Goal: Find specific page/section: Find specific page/section

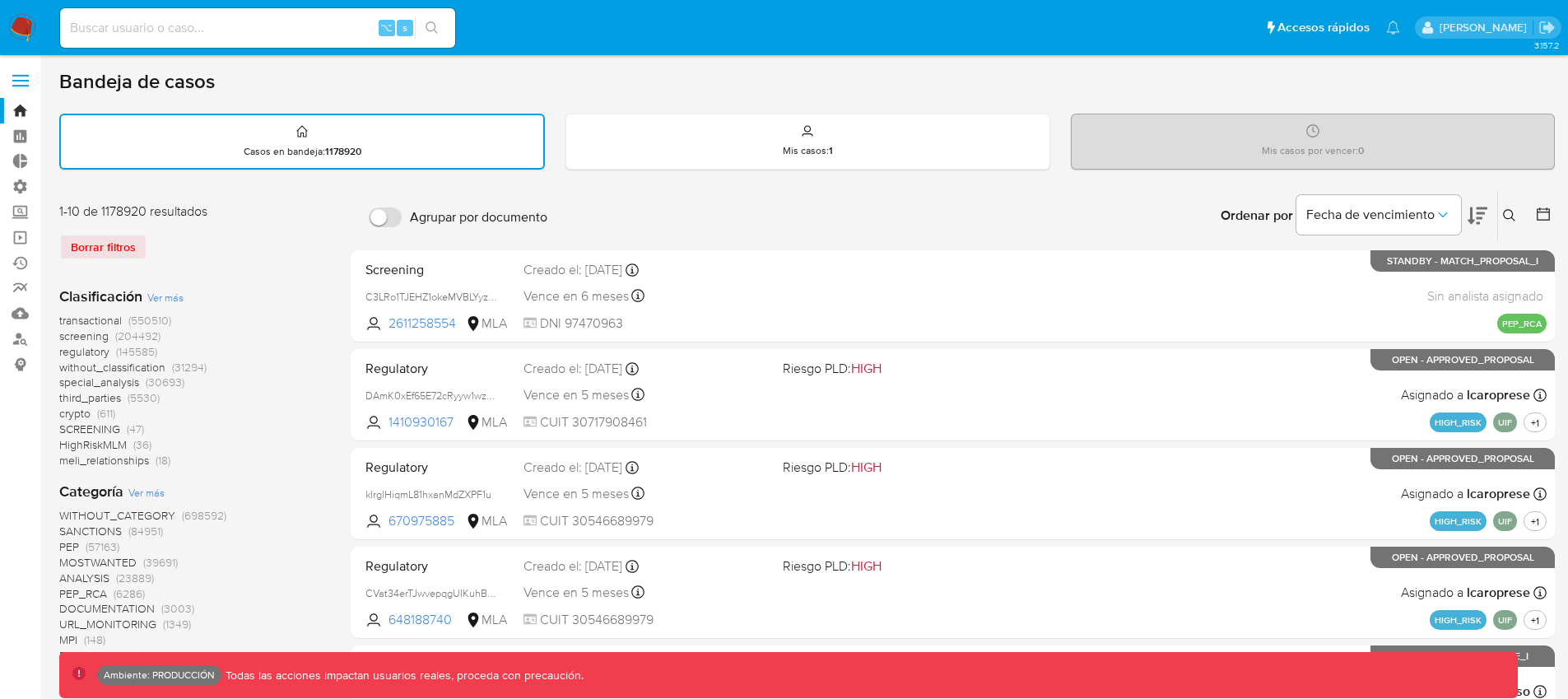
click at [25, 80] on span at bounding box center [20, 81] width 16 height 3
click at [0, 0] on input "checkbox" at bounding box center [0, 0] width 0 height 0
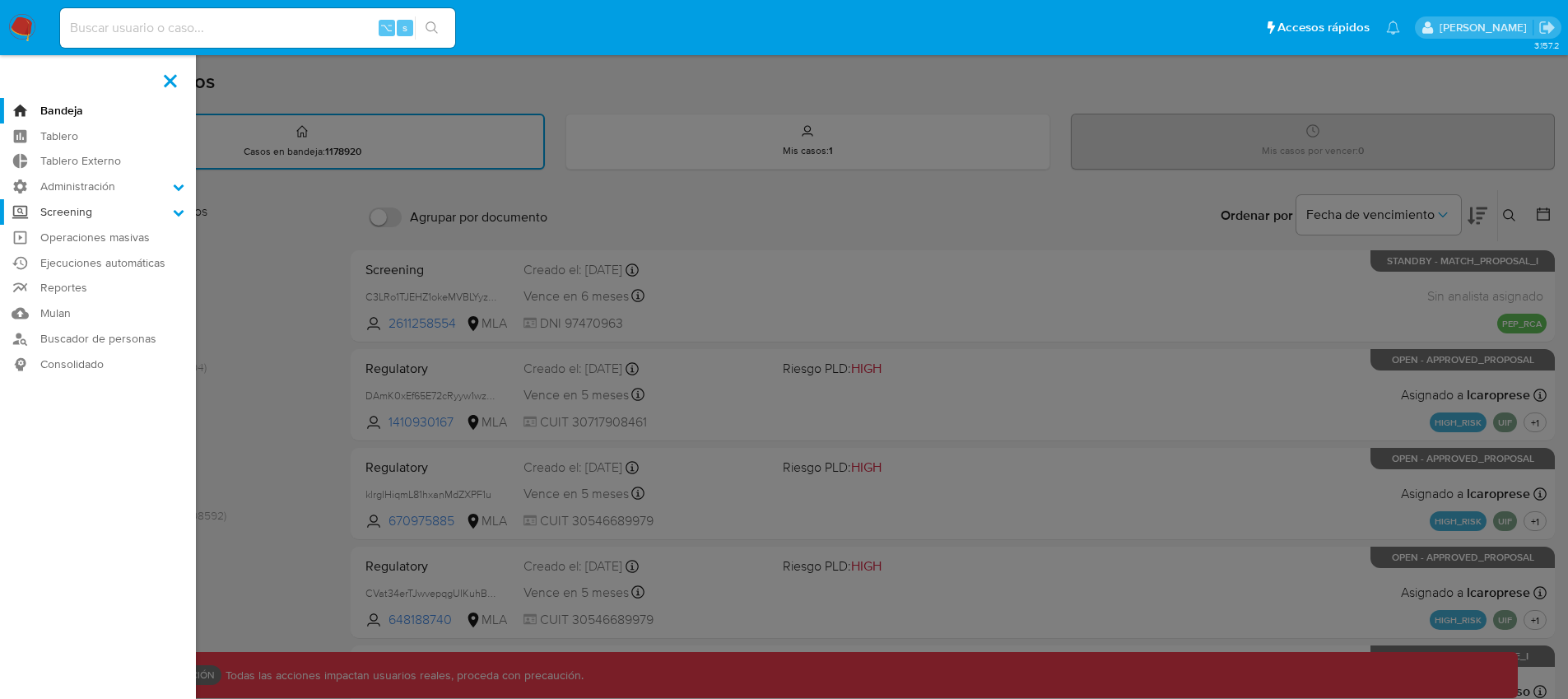
click at [116, 214] on label "Screening" at bounding box center [98, 212] width 196 height 25
click at [0, 0] on input "Screening" at bounding box center [0, 0] width 0 height 0
click at [75, 323] on link "Herramientas" at bounding box center [98, 318] width 196 height 21
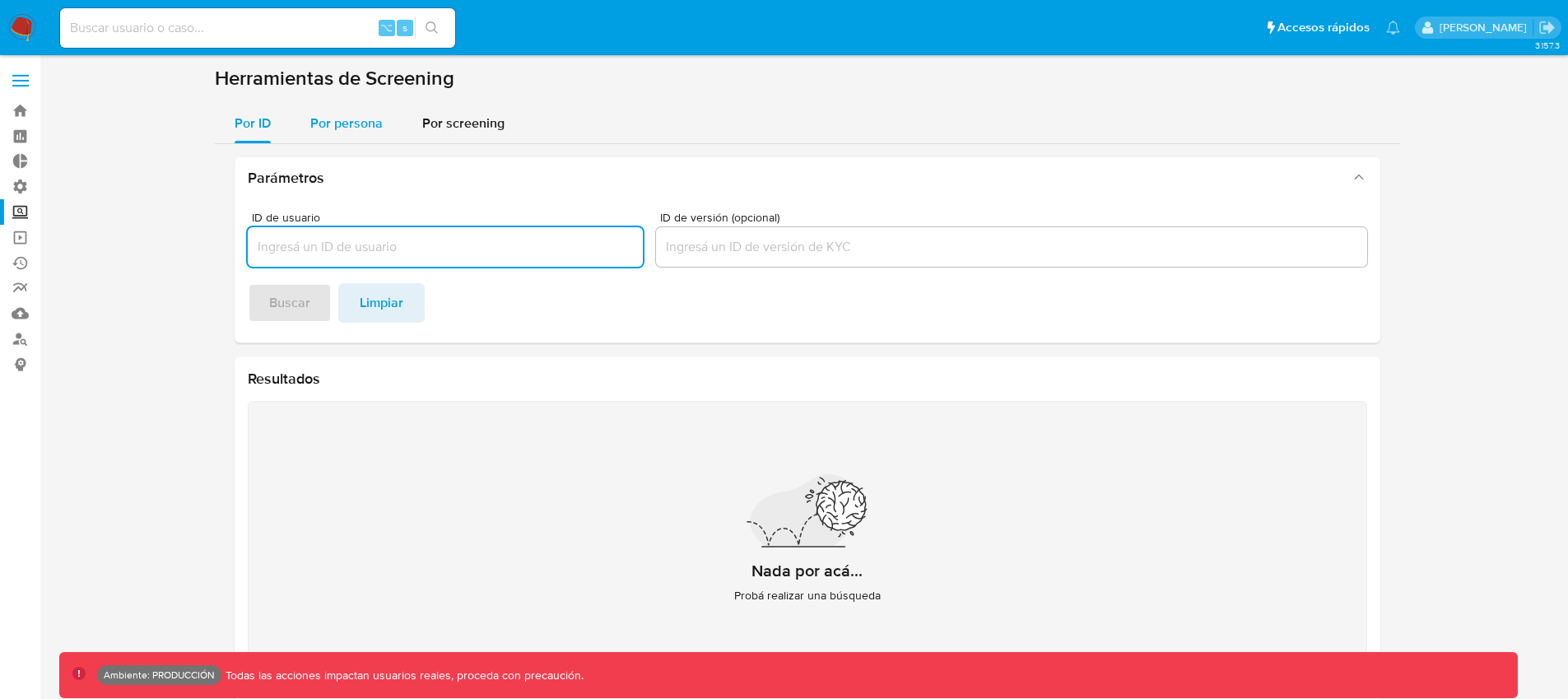
click at [376, 132] on span "Por persona" at bounding box center [347, 123] width 73 height 19
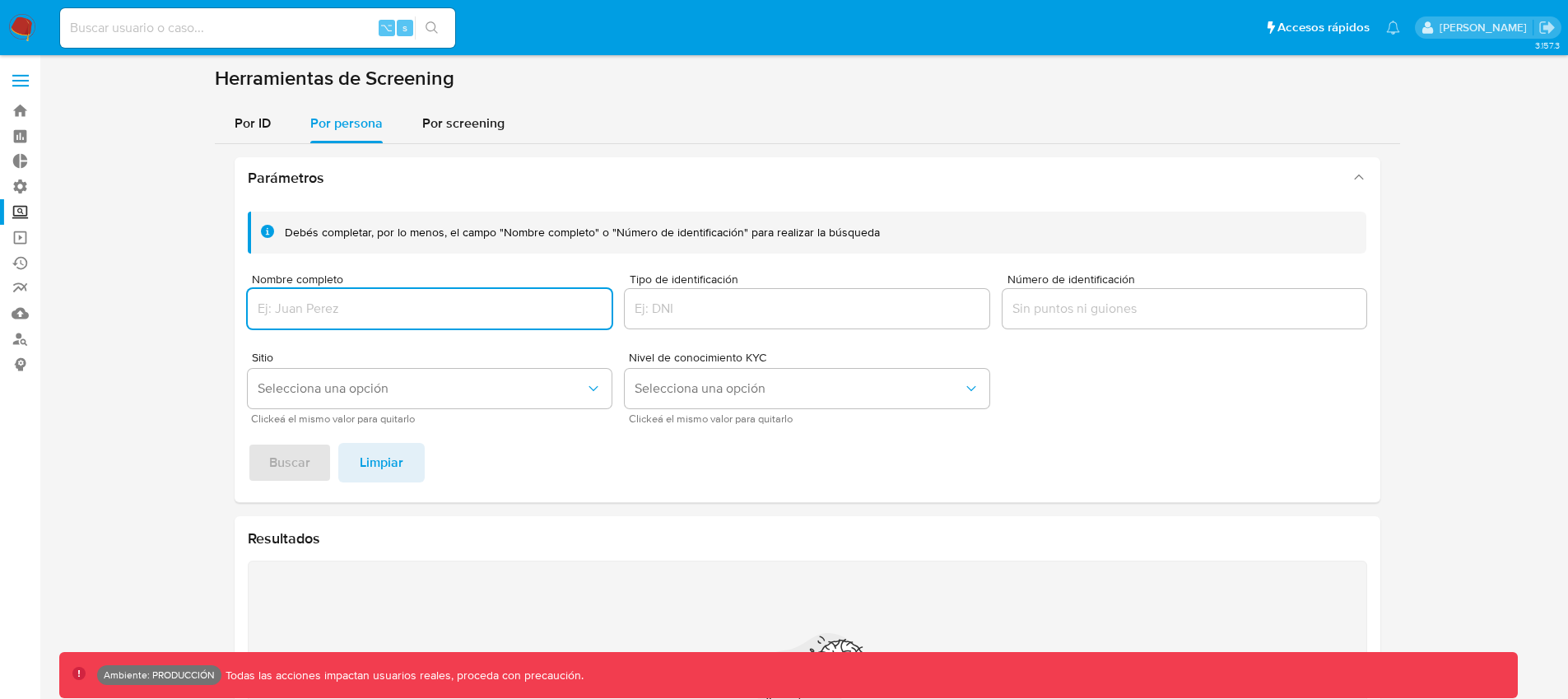
click at [32, 89] on label at bounding box center [21, 80] width 41 height 35
click at [0, 0] on input "checkbox" at bounding box center [0, 0] width 0 height 0
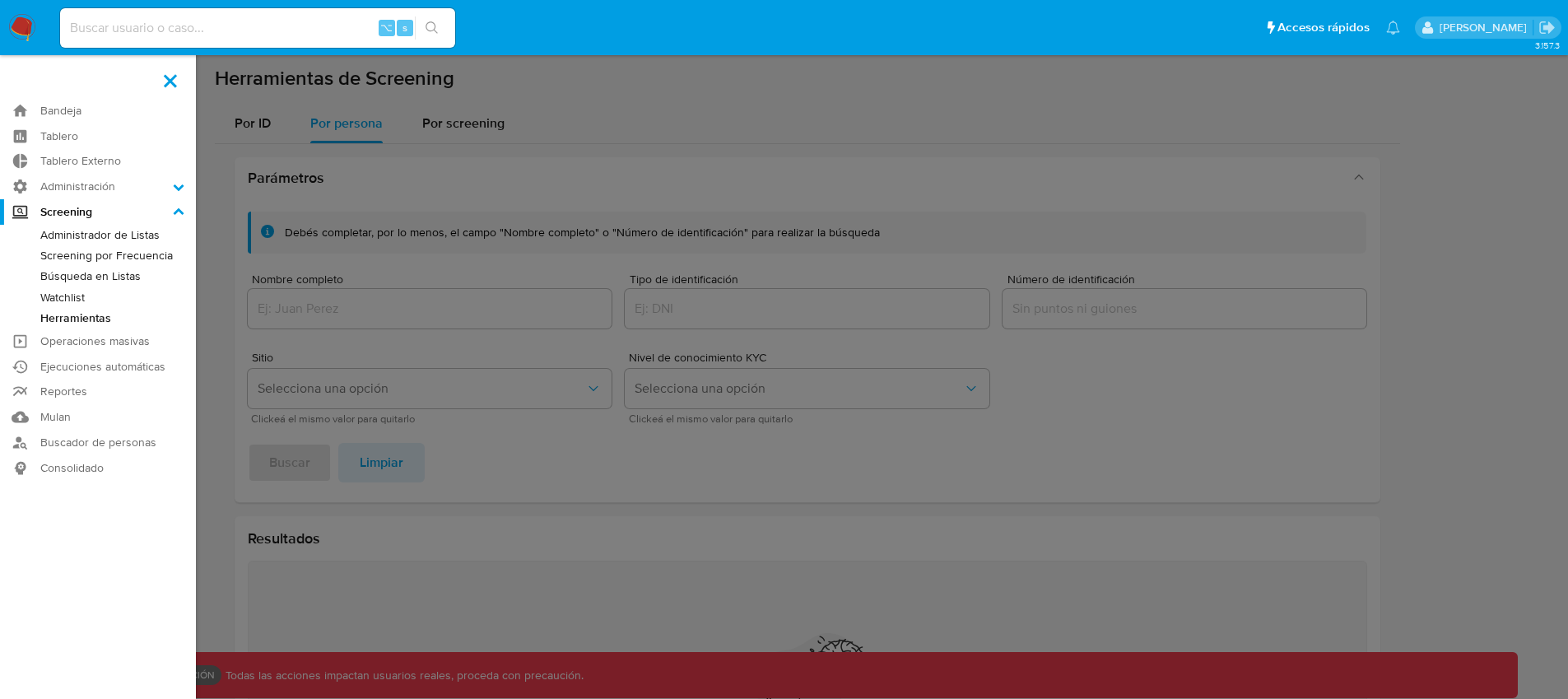
click at [32, 89] on aside "Bandeja Tablero Tablero Externo Administración Reglas Roles Usuarios Equipos Co…" at bounding box center [98, 443] width 196 height 886
